Goal: Navigation & Orientation: Find specific page/section

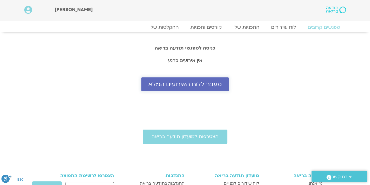
click at [201, 87] on span "מעבר ללוח האירועים המלא" at bounding box center [184, 84] width 73 height 7
